Goal: Find contact information: Find contact information

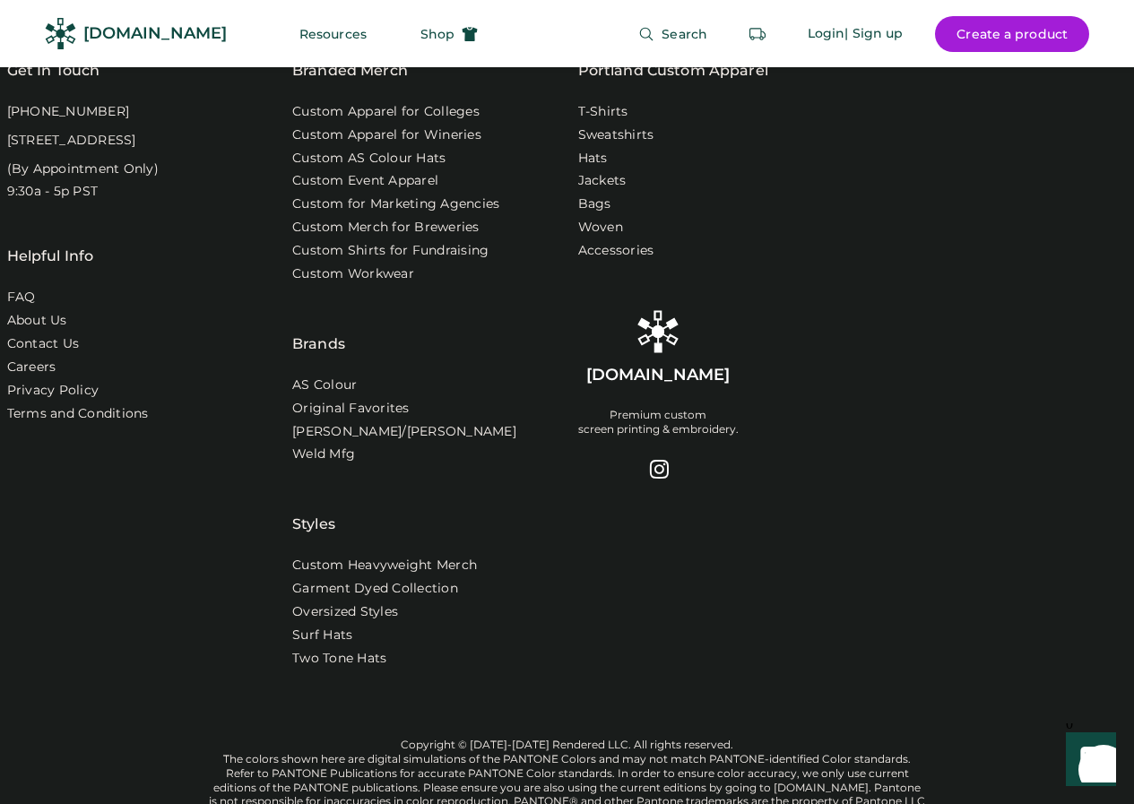
scroll to position [6523, 0]
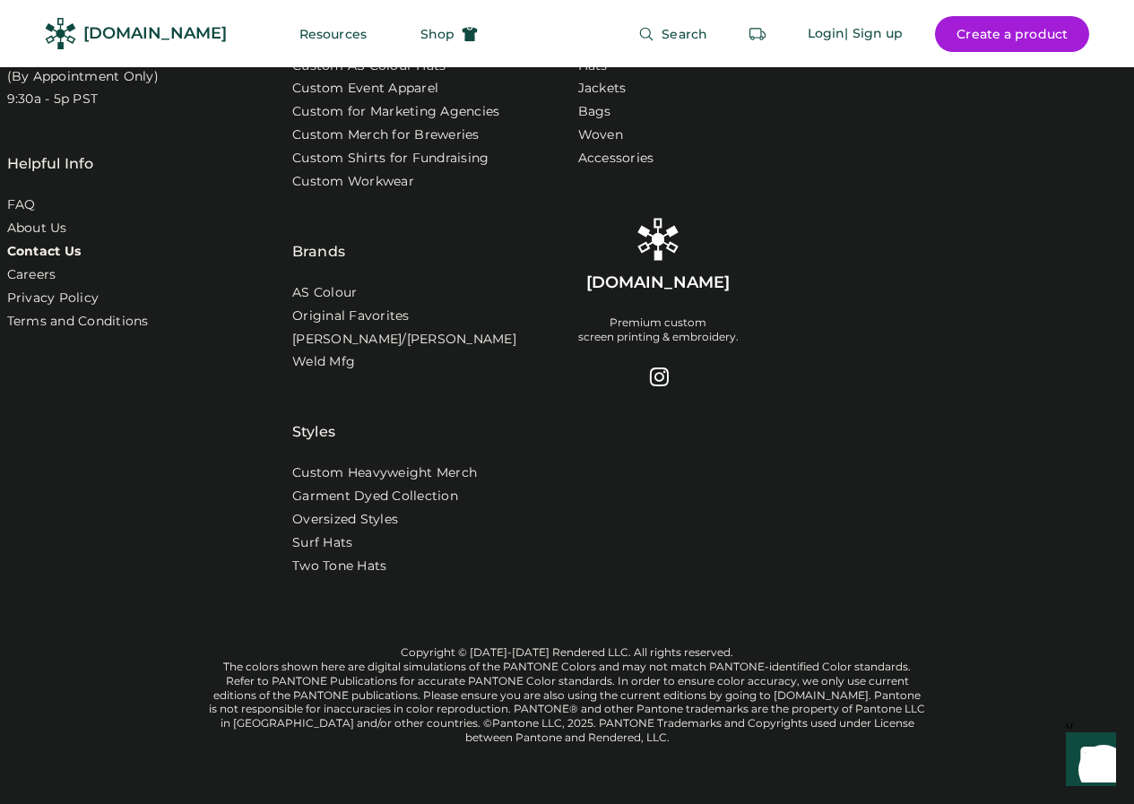
click at [36, 243] on link "Contact Us" at bounding box center [44, 252] width 74 height 18
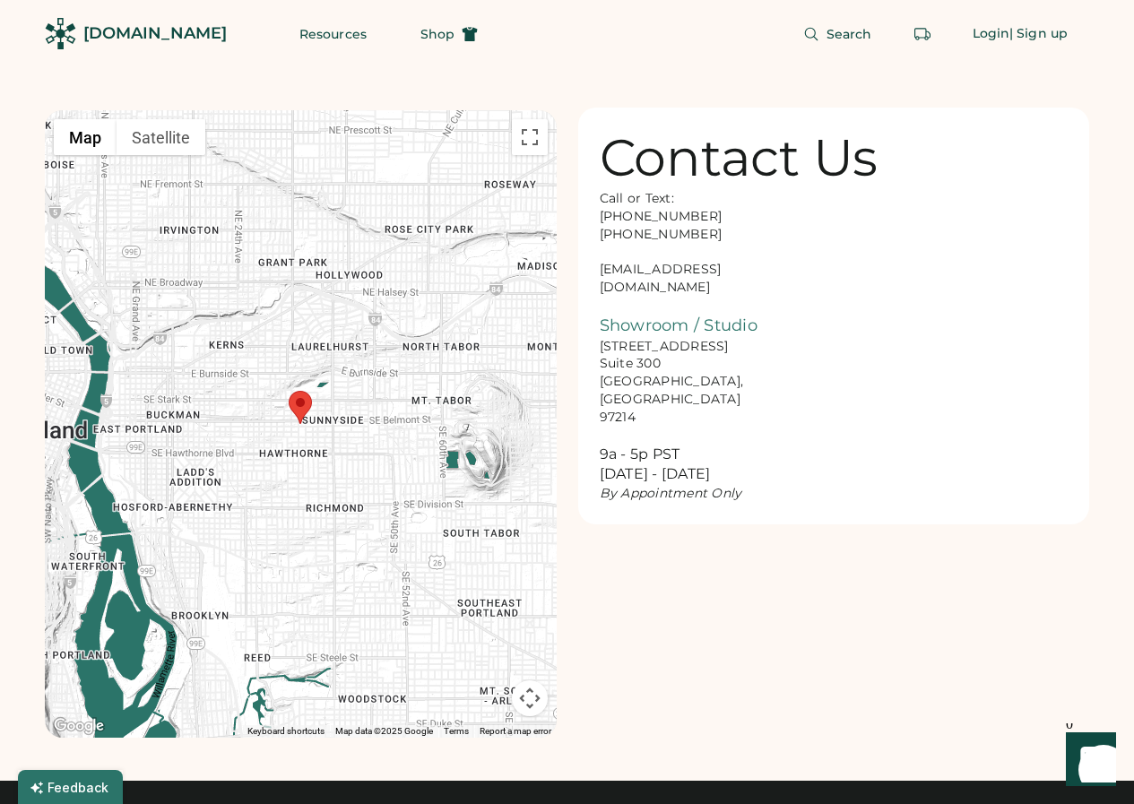
click at [659, 270] on div "Call or Text: 888-299-3595 503-954-3595 hello@rendered.co Showroom / Studio 916…" at bounding box center [689, 346] width 179 height 313
drag, startPoint x: 732, startPoint y: 268, endPoint x: 742, endPoint y: 273, distance: 10.8
click at [733, 268] on div "Call or Text: 888-299-3595 503-954-3595 hello@rendered.co Showroom / Studio 916…" at bounding box center [689, 346] width 179 height 313
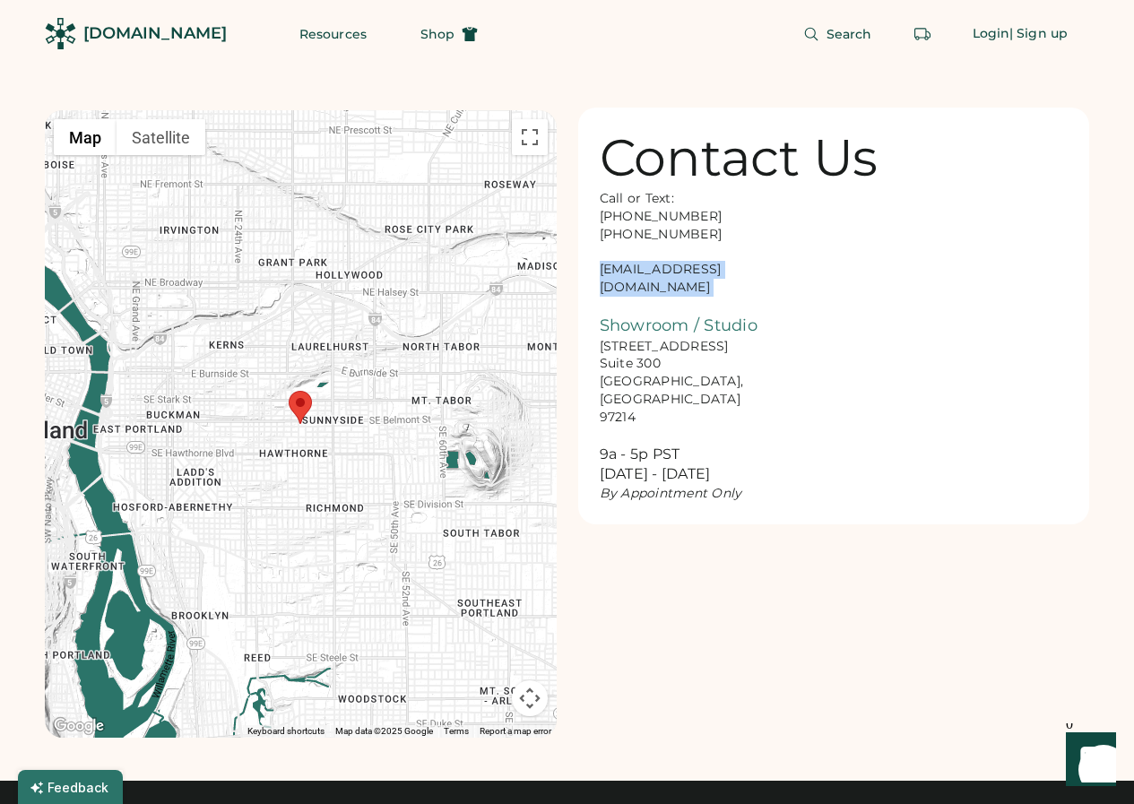
click at [743, 273] on div "Call or Text: 888-299-3595 503-954-3595 hello@rendered.co Showroom / Studio 916…" at bounding box center [689, 346] width 179 height 313
click at [769, 243] on div "Call or Text: 888-299-3595 503-954-3595 hello@rendered.co Showroom / Studio 916…" at bounding box center [689, 346] width 179 height 313
click at [658, 268] on div "Call or Text: 888-299-3595 503-954-3595 hello@rendered.co Showroom / Studio 916…" at bounding box center [689, 346] width 179 height 313
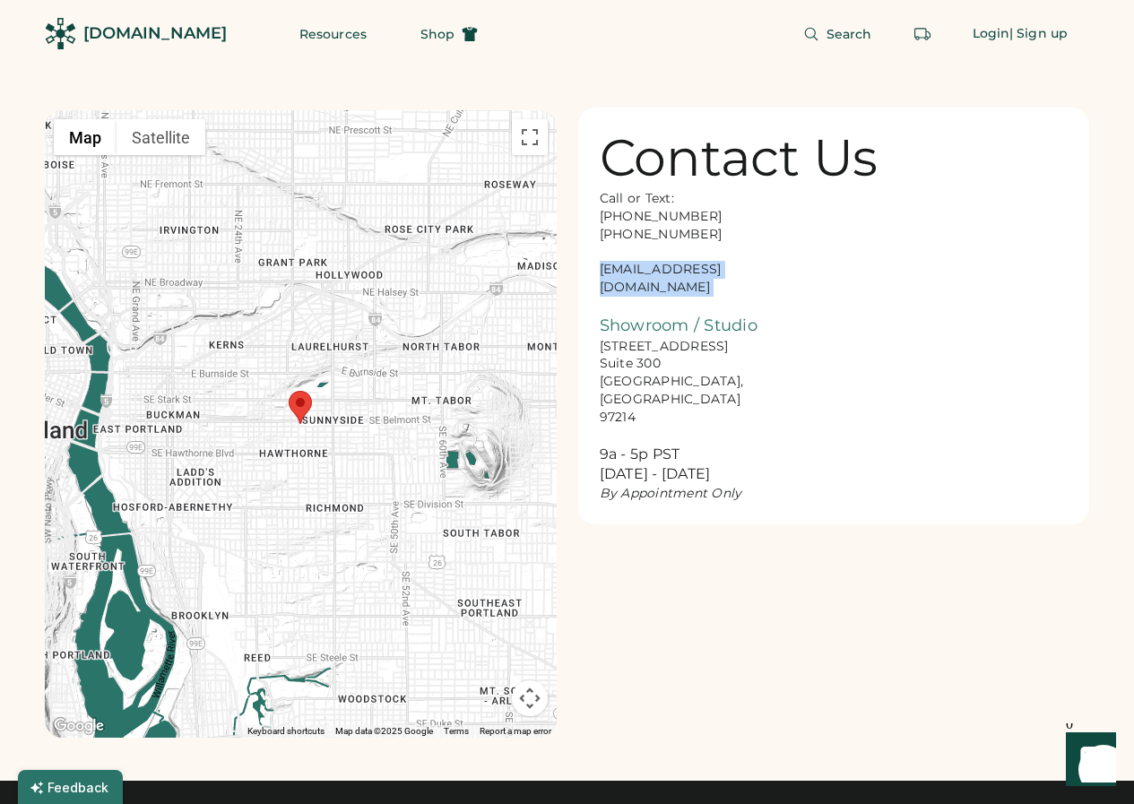
copy div "hello@rendered.co"
